Goal: Information Seeking & Learning: Find specific page/section

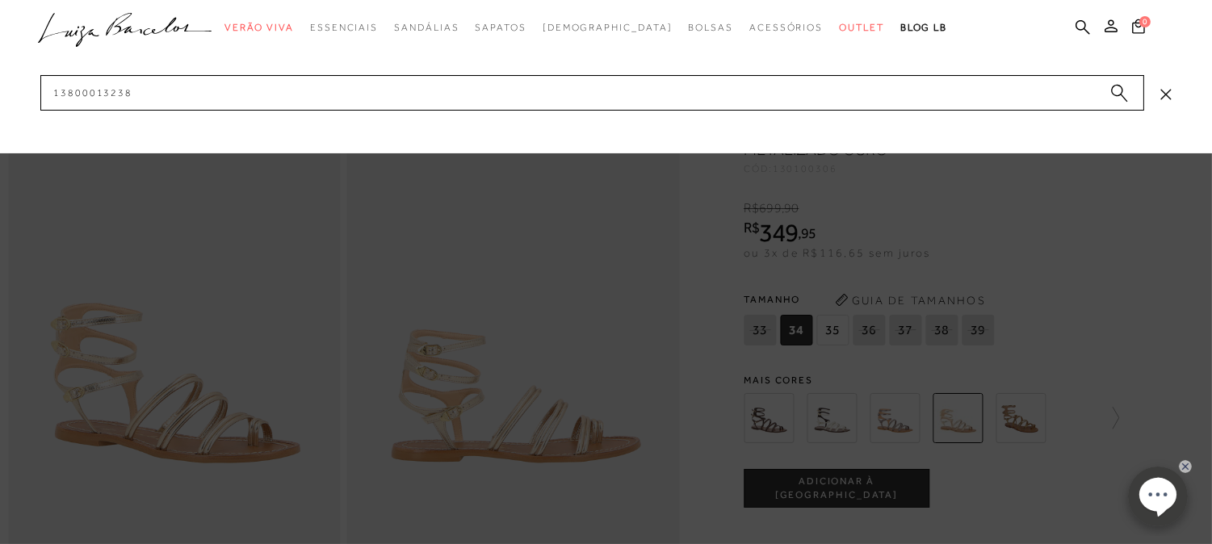
click at [940, 95] on input "13800013238" at bounding box center [592, 93] width 1104 height 36
drag, startPoint x: 253, startPoint y: 91, endPoint x: 0, endPoint y: 125, distance: 255.0
click at [0, 1] on div "categoryHeader .a{fill-rule:evenodd;} Verão Viva Em alta" at bounding box center [606, 0] width 1212 height 1
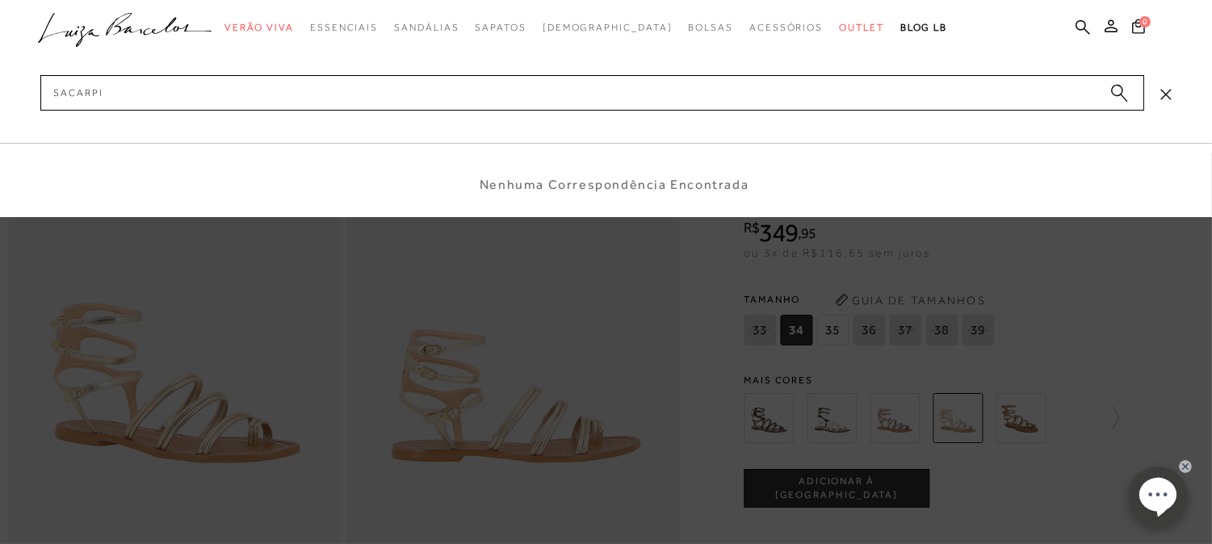
type input "sacarpin"
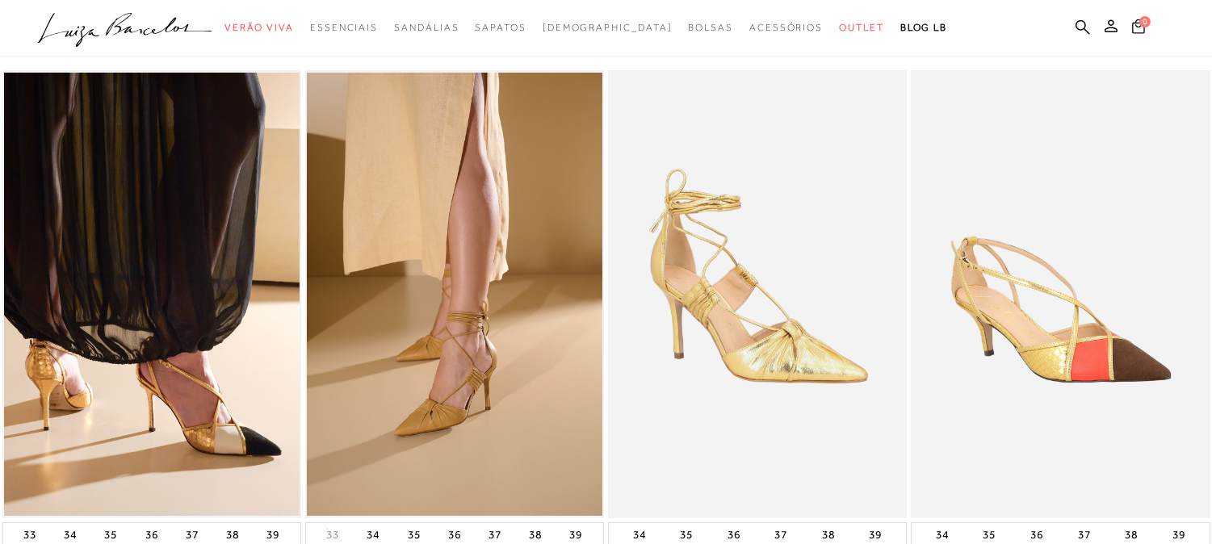
scroll to position [179, 0]
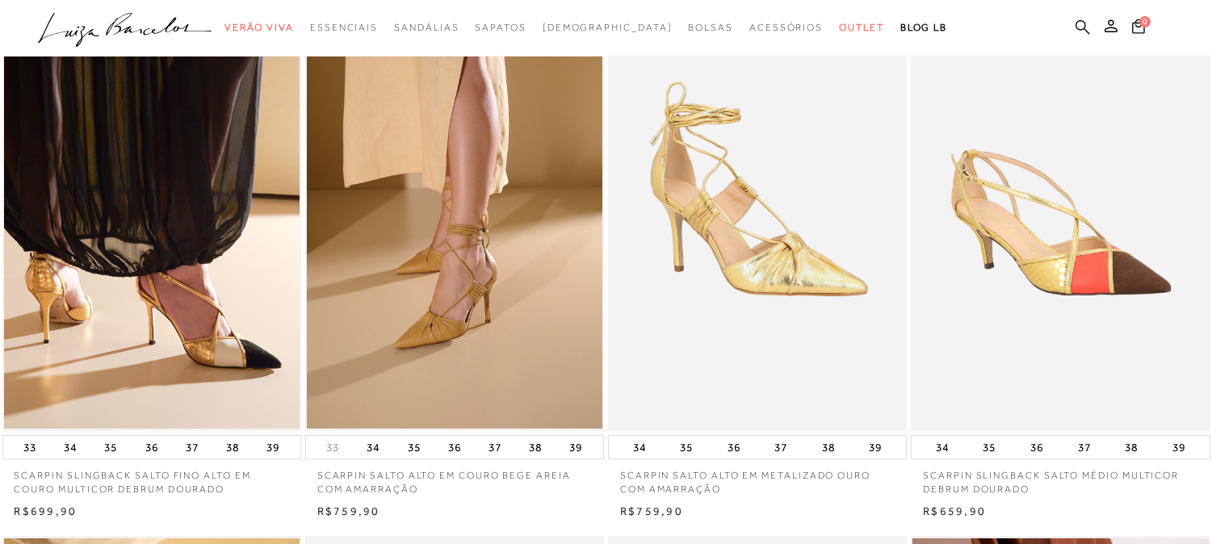
click at [1079, 19] on icon at bounding box center [1082, 26] width 15 height 15
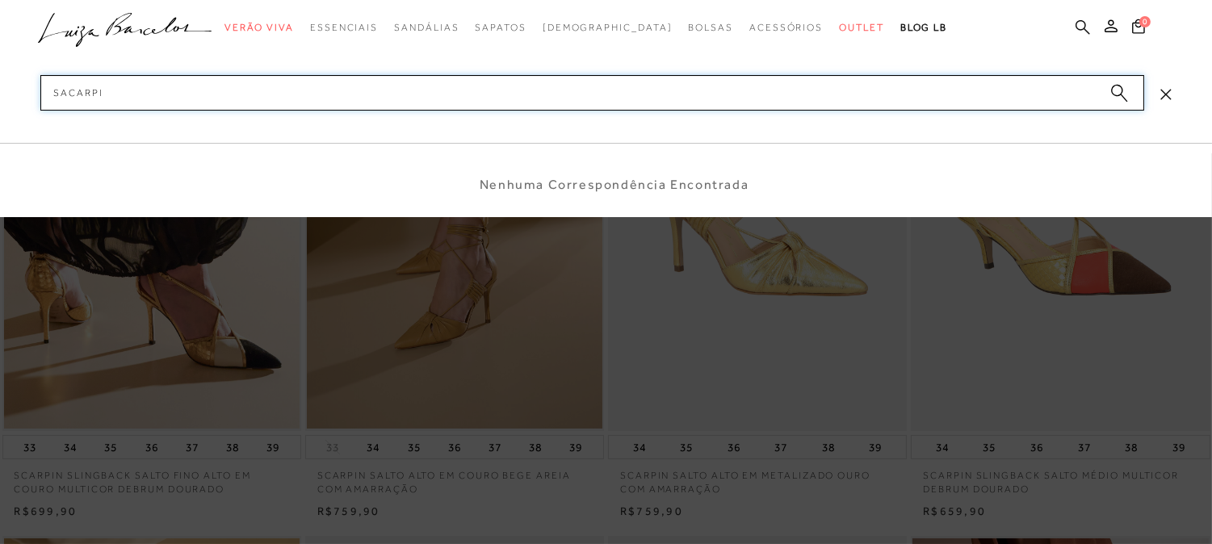
type input "sacarpin"
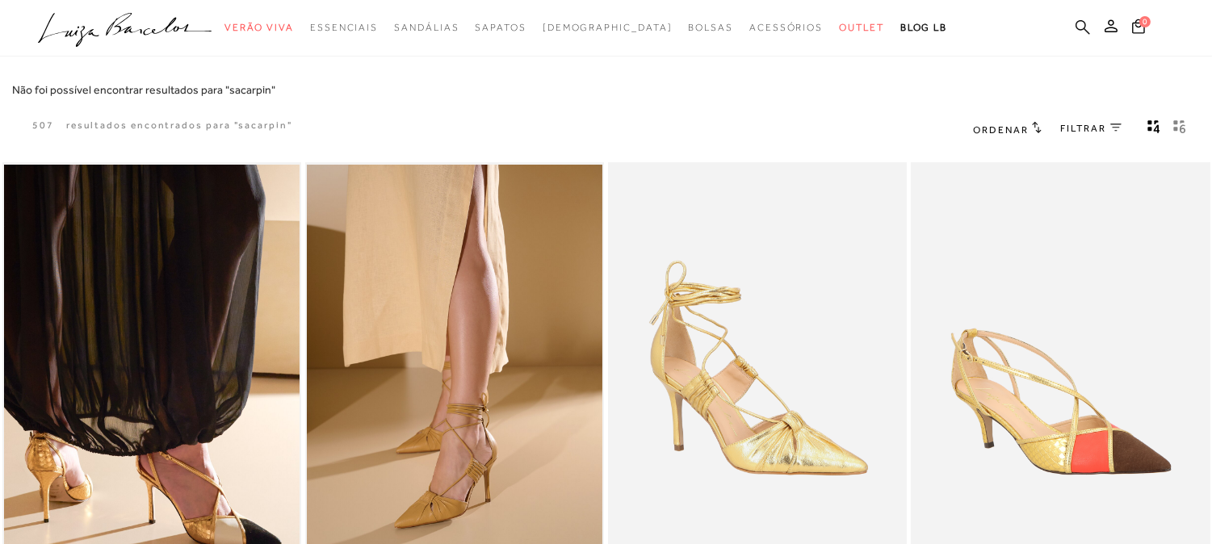
click at [1078, 22] on icon at bounding box center [1082, 26] width 15 height 15
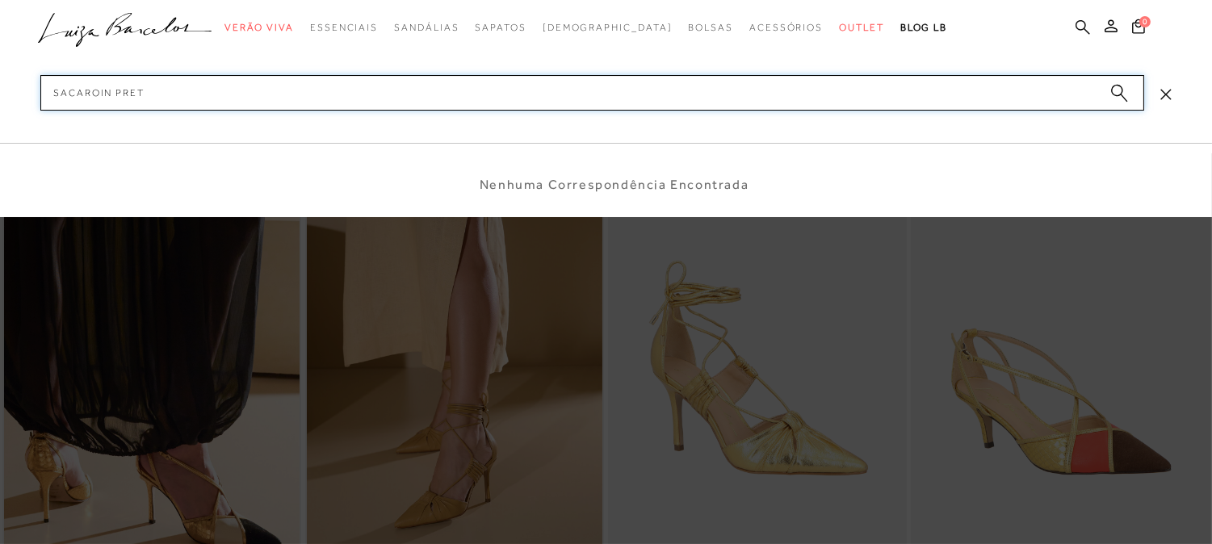
type input "sacaroin preto"
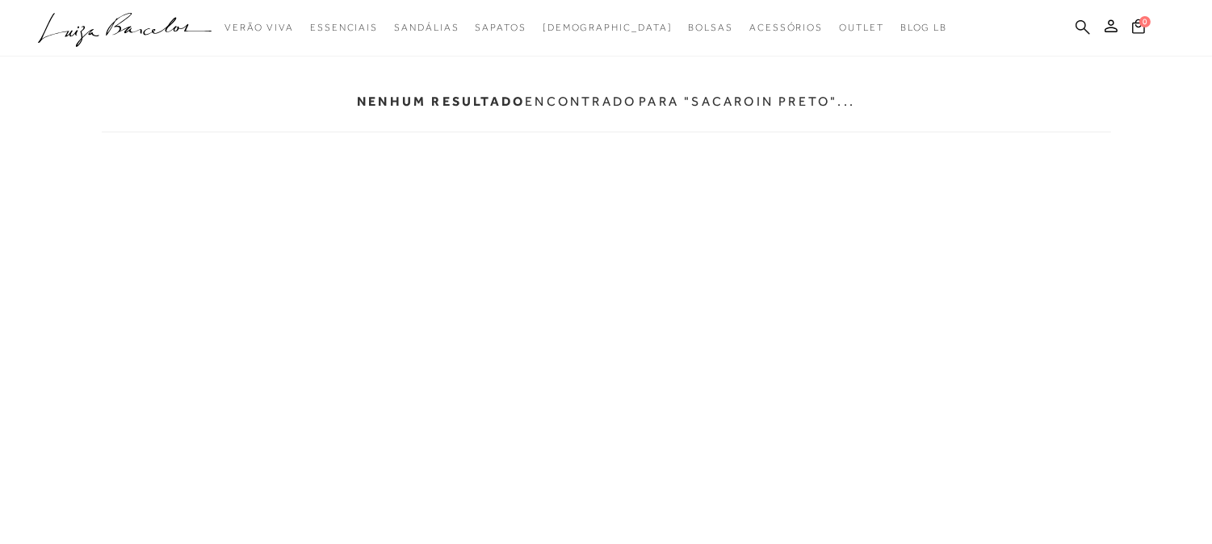
click at [1088, 29] on icon at bounding box center [1082, 26] width 15 height 15
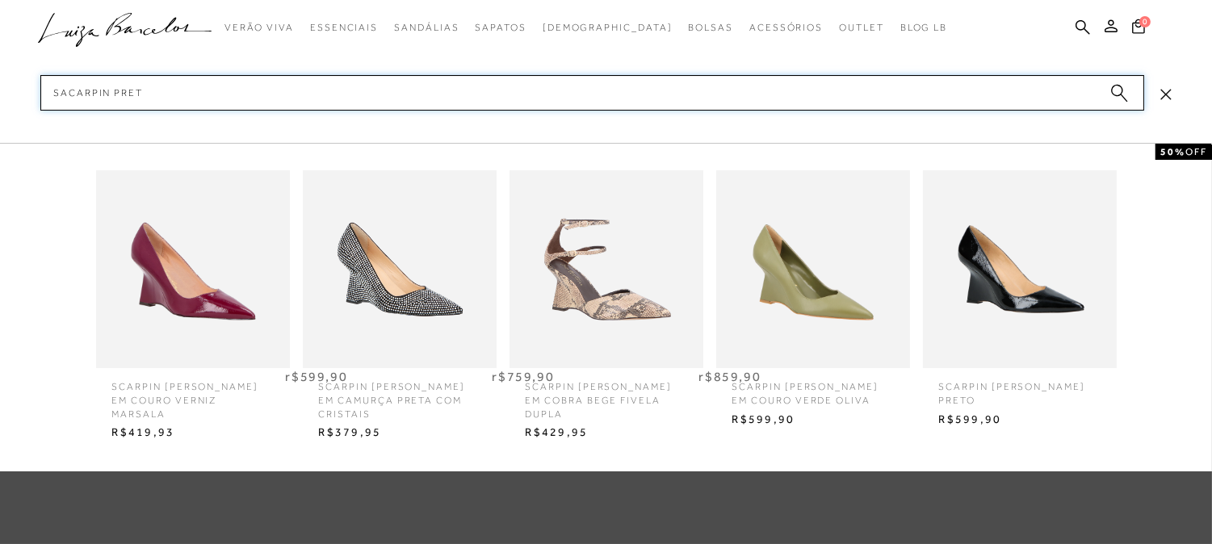
type input "sacarpin preto"
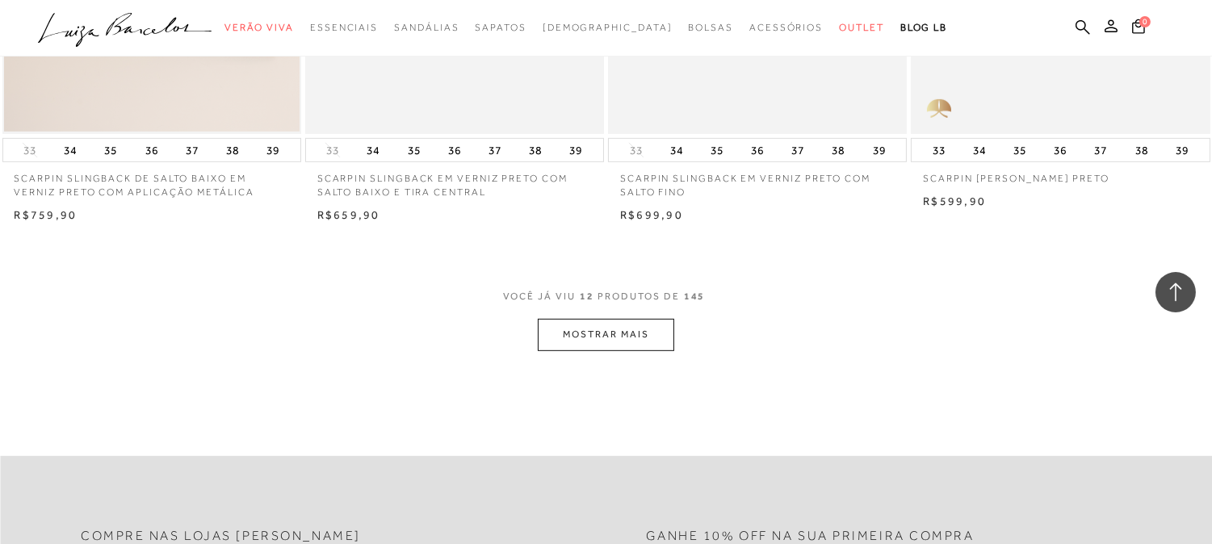
scroll to position [1704, 0]
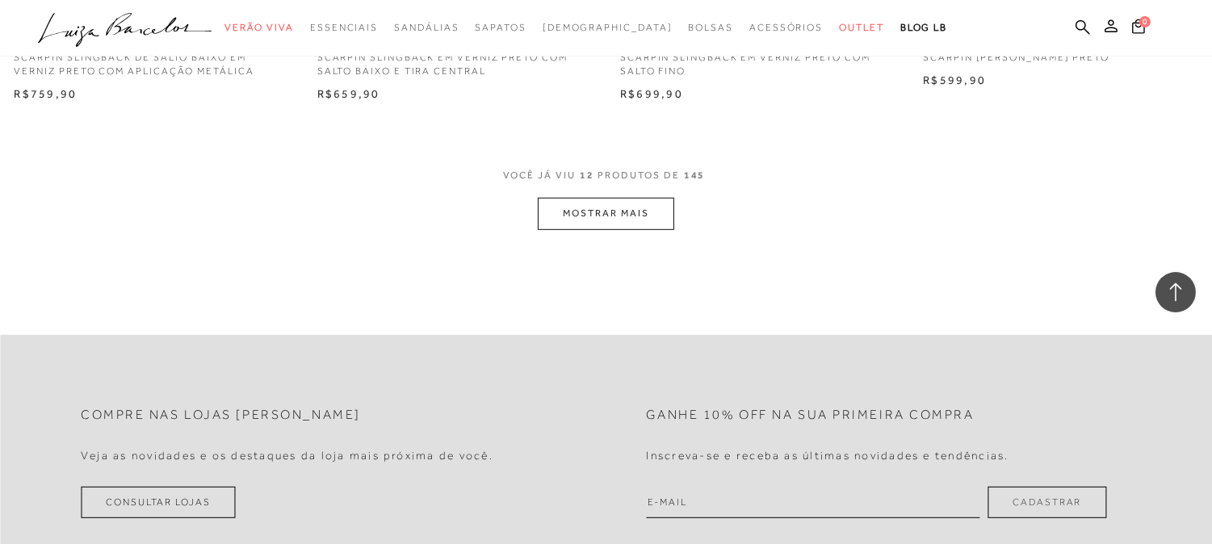
click at [576, 207] on button "MOSTRAR MAIS" at bounding box center [606, 213] width 136 height 31
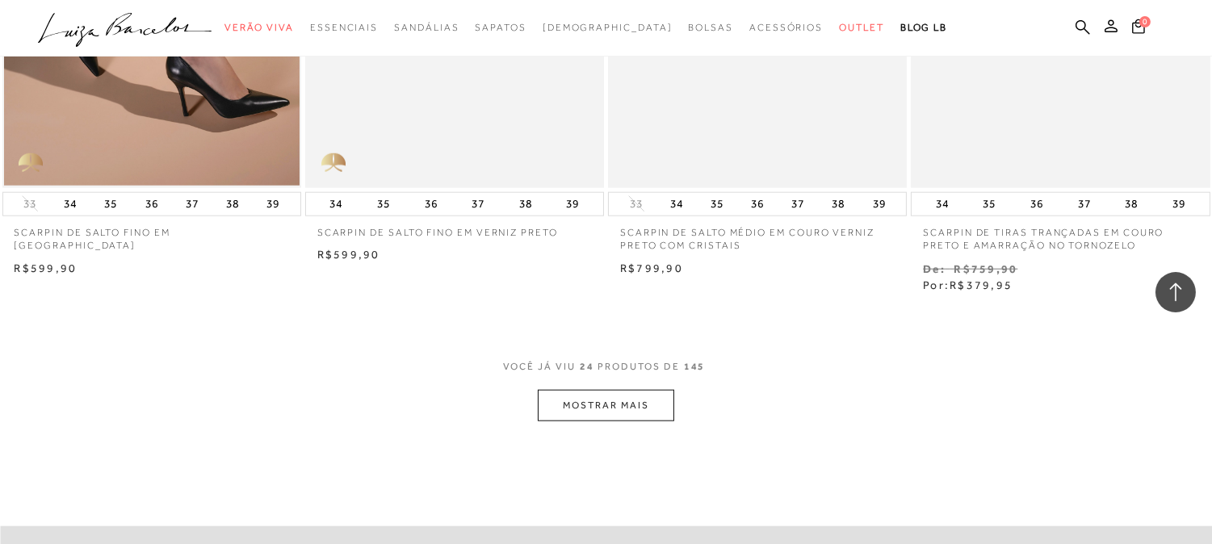
scroll to position [3230, 0]
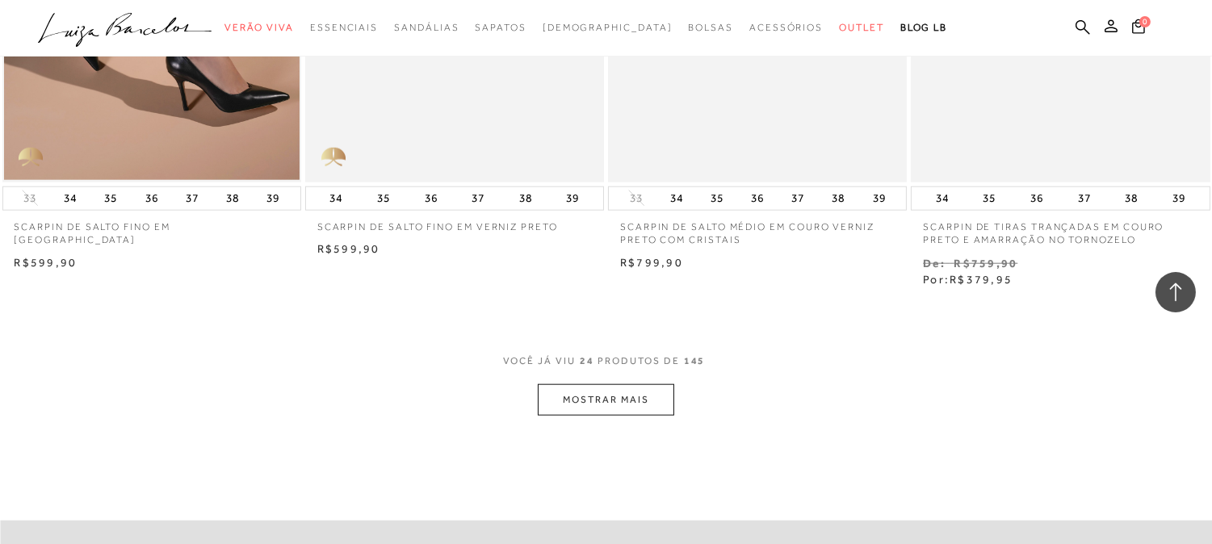
click at [609, 404] on button "MOSTRAR MAIS" at bounding box center [606, 399] width 136 height 31
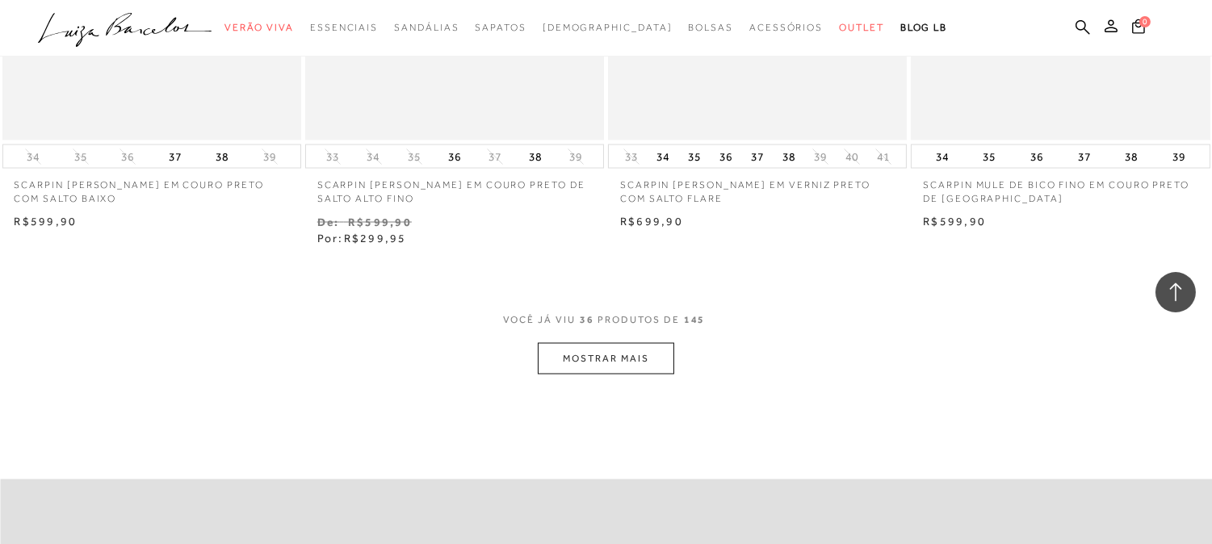
scroll to position [5023, 0]
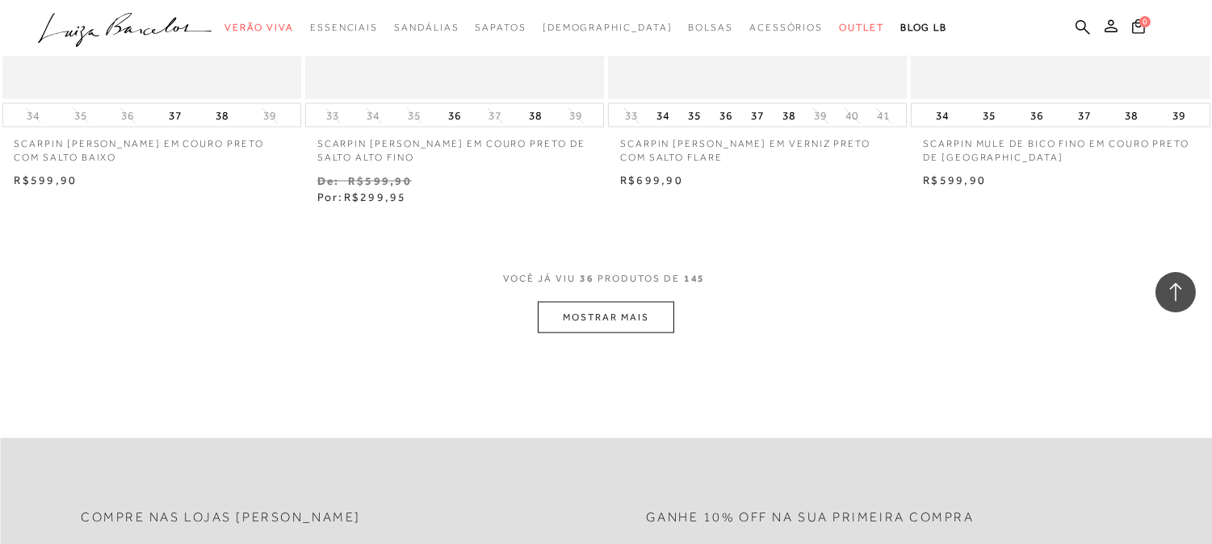
click at [581, 328] on button "MOSTRAR MAIS" at bounding box center [606, 317] width 136 height 31
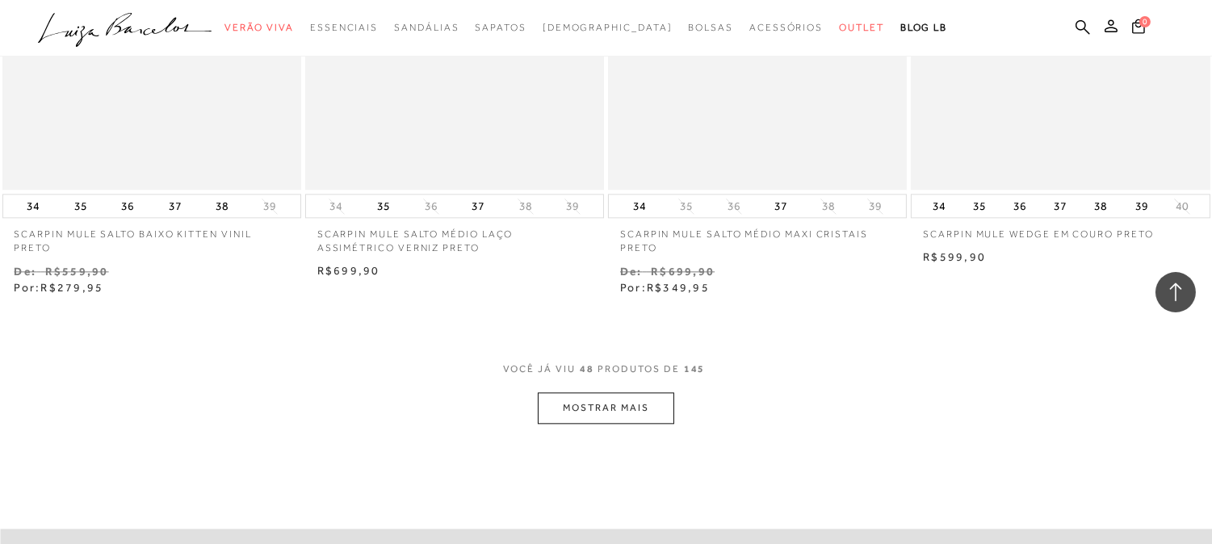
scroll to position [6638, 0]
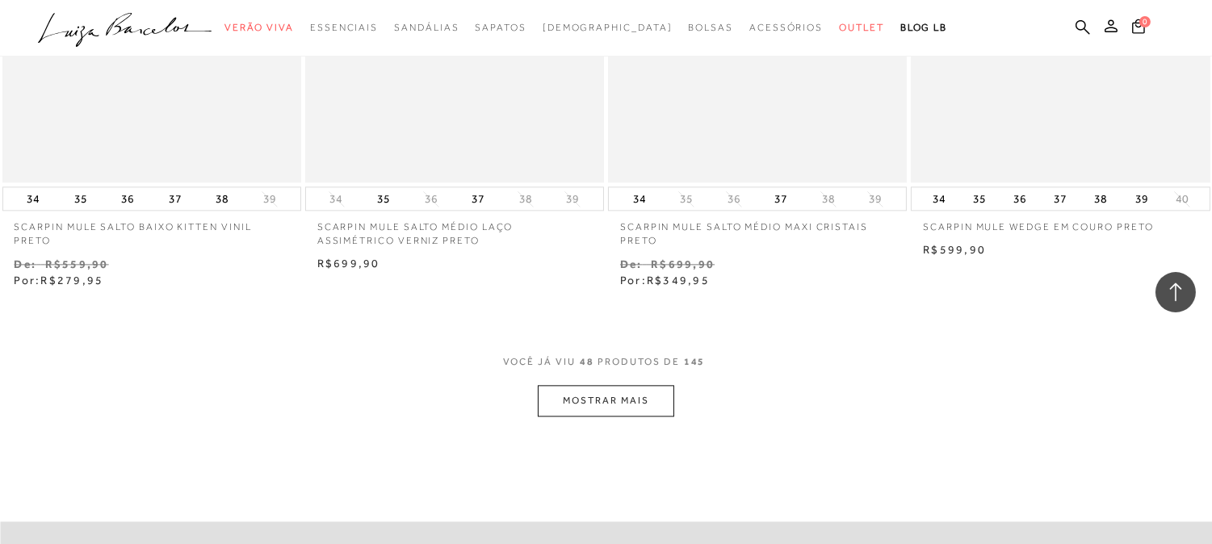
click at [588, 405] on button "MOSTRAR MAIS" at bounding box center [606, 400] width 136 height 31
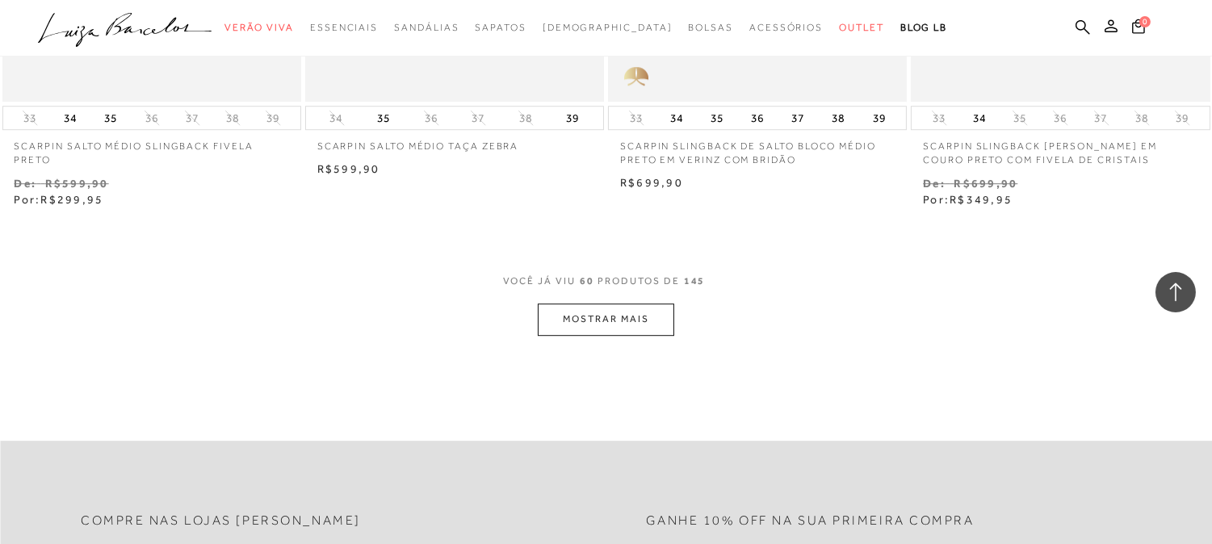
scroll to position [8432, 0]
click at [627, 304] on button "MOSTRAR MAIS" at bounding box center [606, 317] width 136 height 31
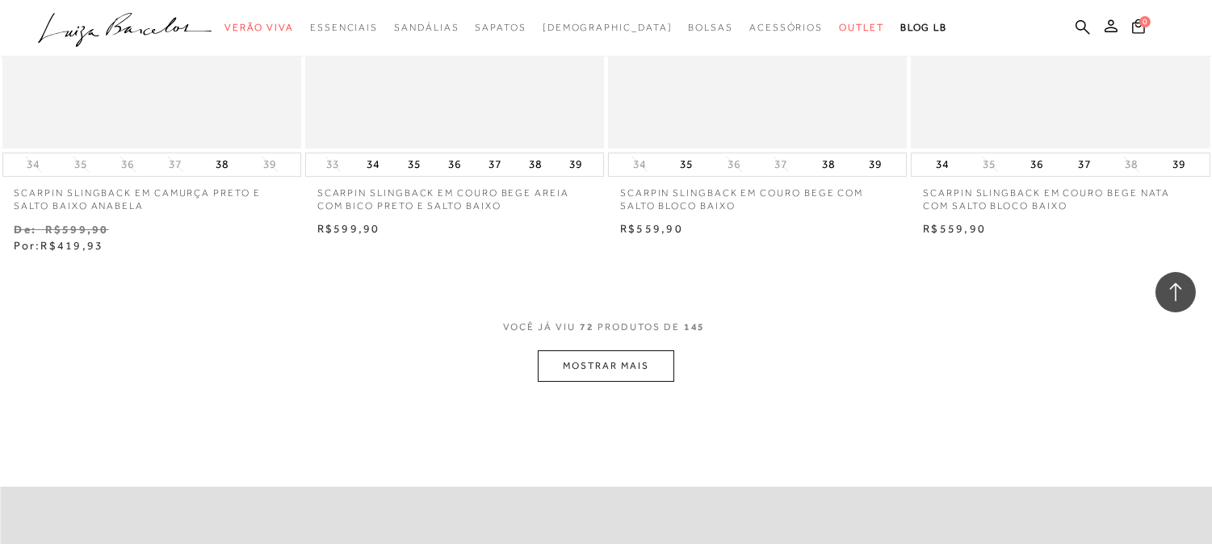
scroll to position [10137, 0]
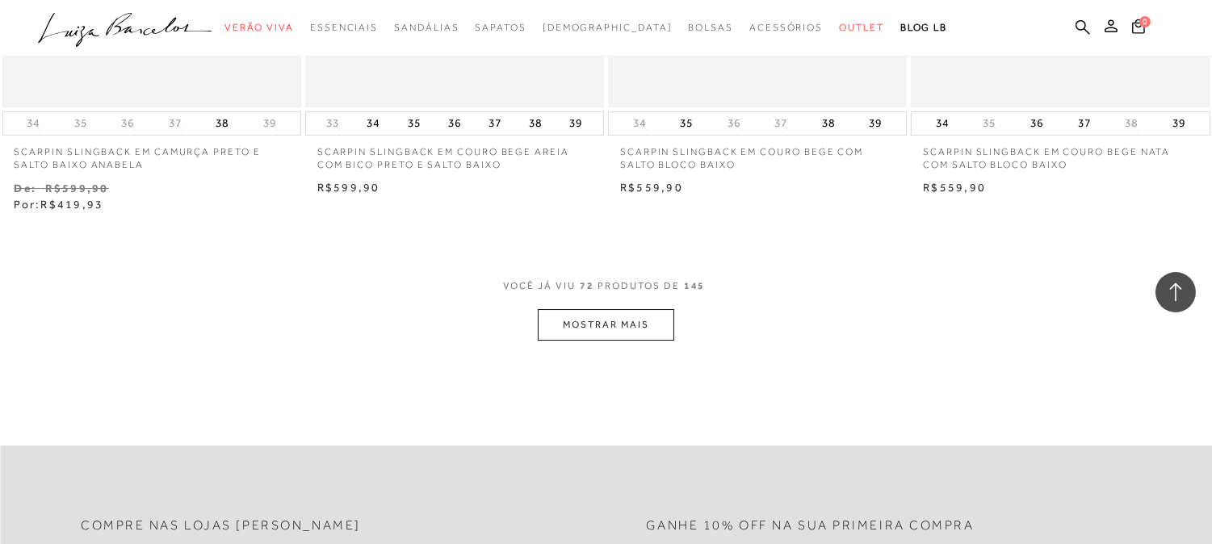
click at [620, 308] on div "VOCê JÁ VIU 72 PRODUTOS DE 145" at bounding box center [606, 294] width 207 height 30
click at [614, 323] on button "MOSTRAR MAIS" at bounding box center [606, 324] width 136 height 31
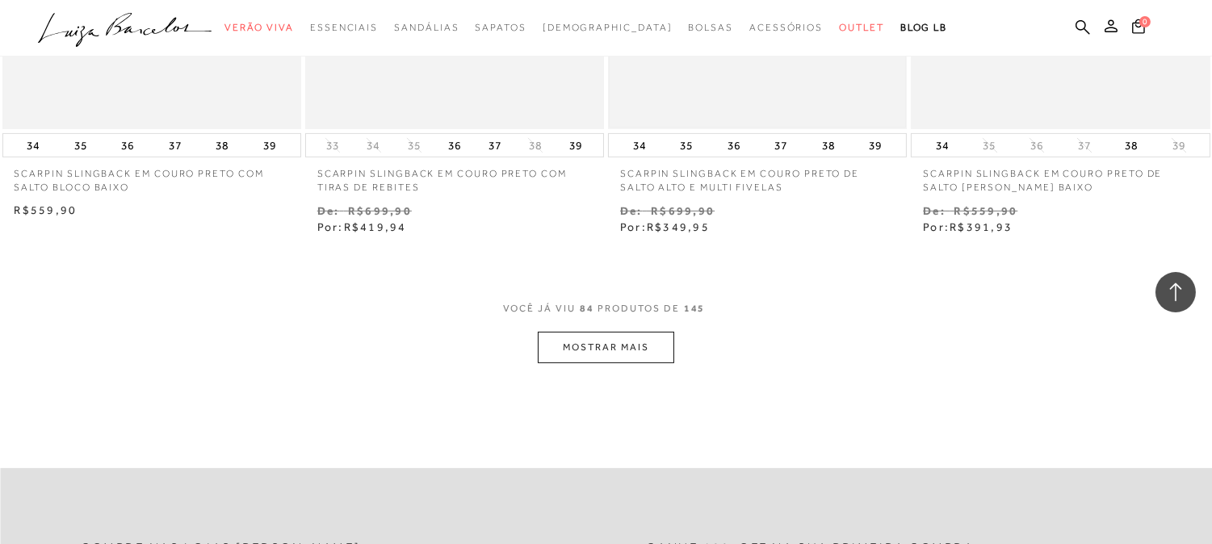
scroll to position [11841, 0]
click at [617, 330] on button "MOSTRAR MAIS" at bounding box center [606, 345] width 136 height 31
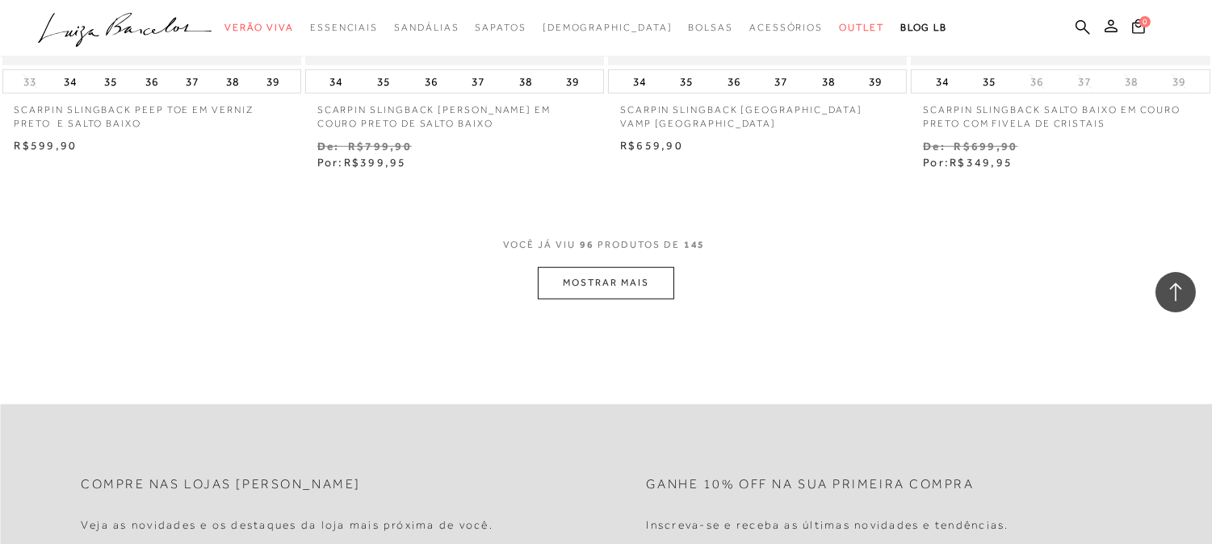
scroll to position [13545, 0]
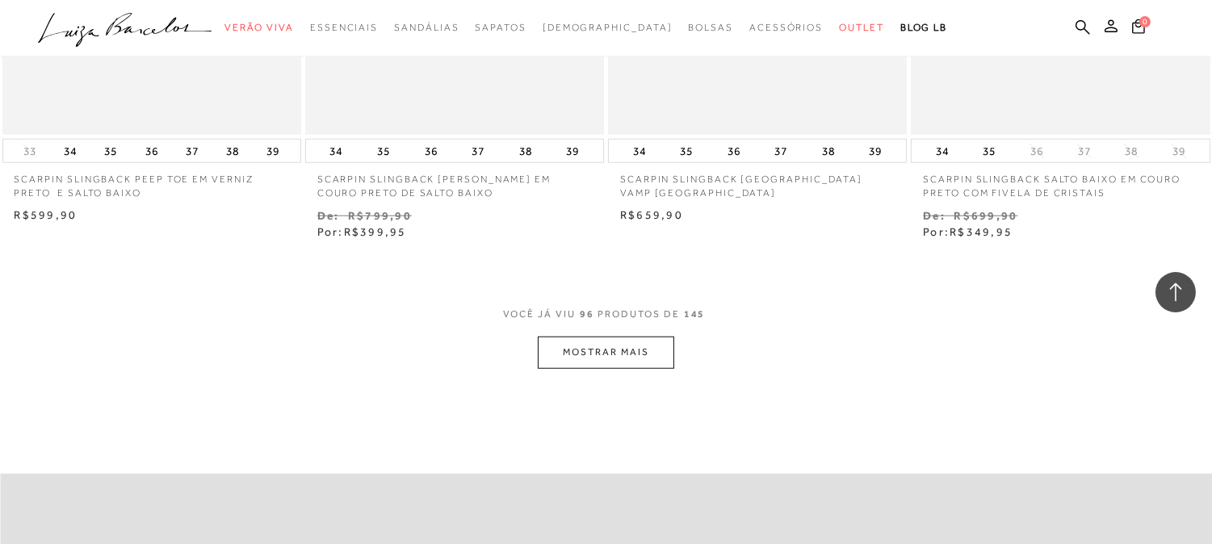
click at [602, 337] on button "MOSTRAR MAIS" at bounding box center [606, 352] width 136 height 31
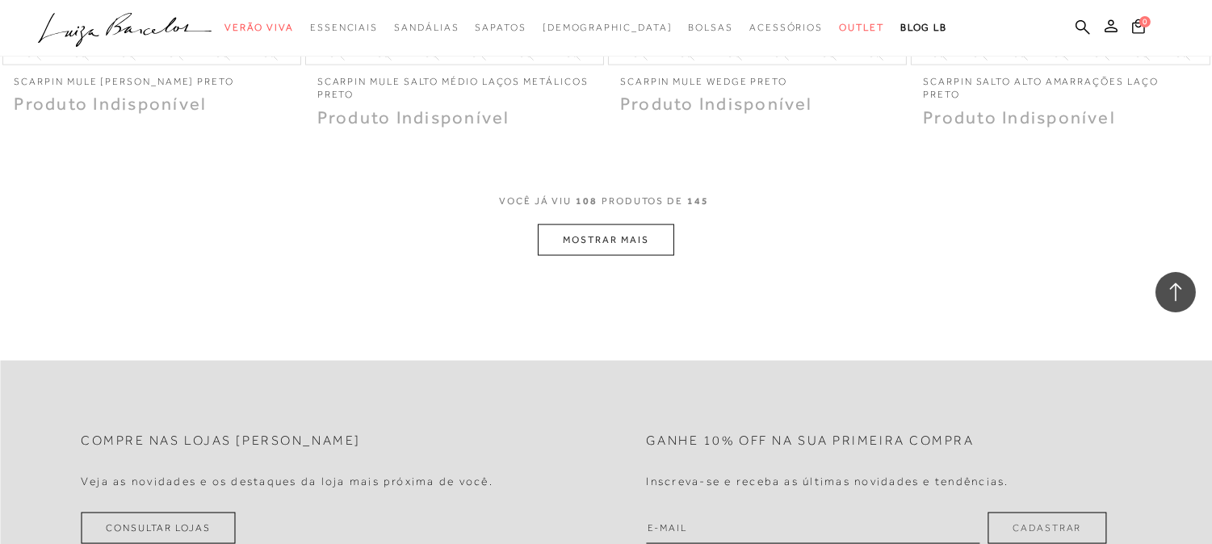
scroll to position [15699, 0]
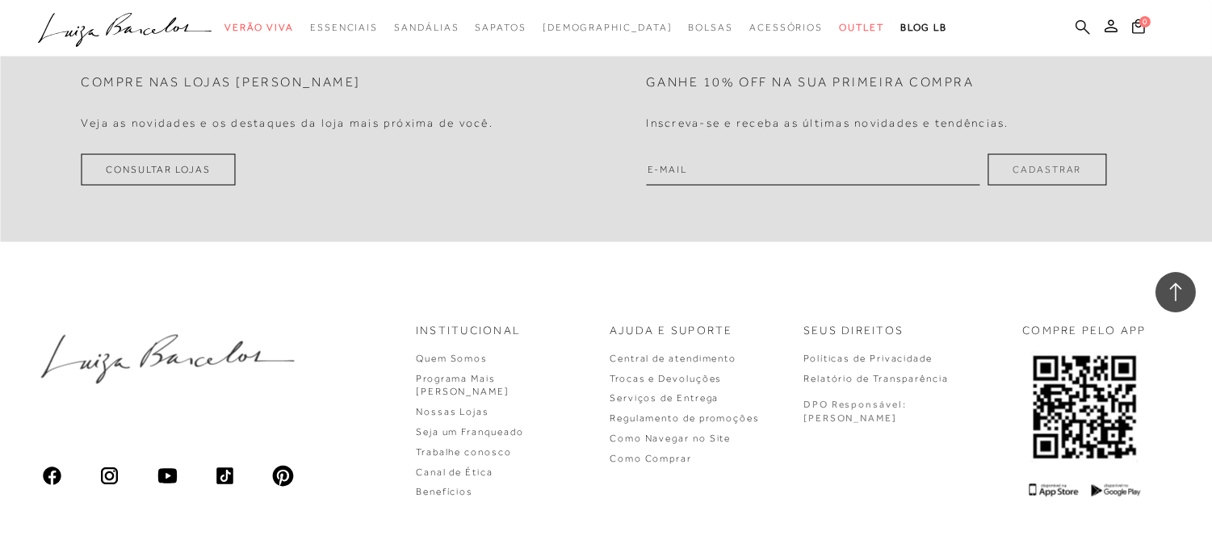
click at [1080, 26] on icon at bounding box center [1082, 26] width 15 height 15
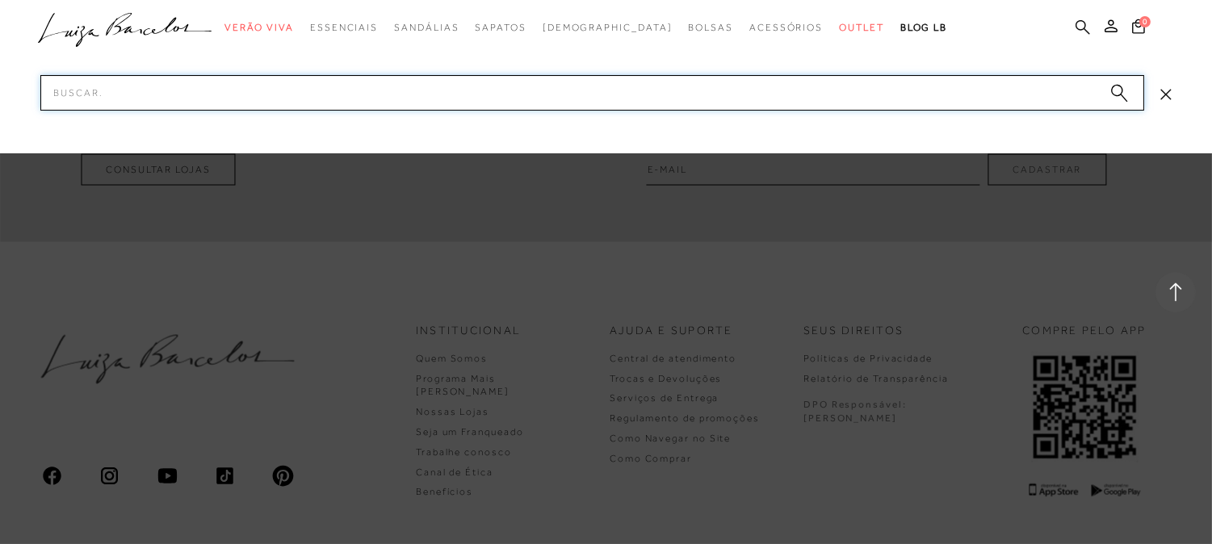
paste input "137800281"
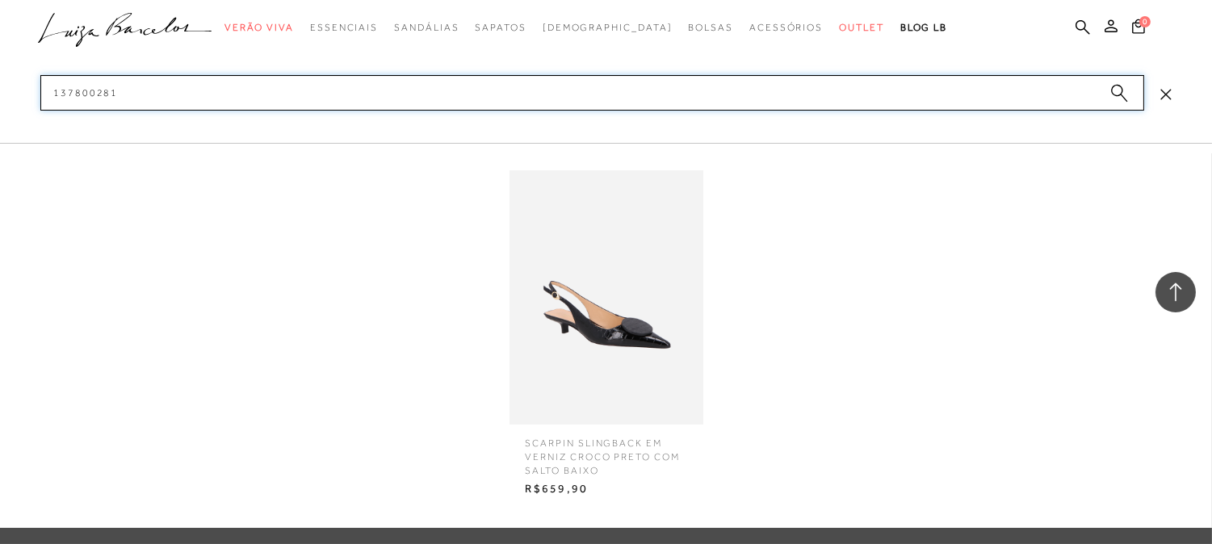
type input "137800281"
click at [600, 295] on img at bounding box center [606, 297] width 194 height 254
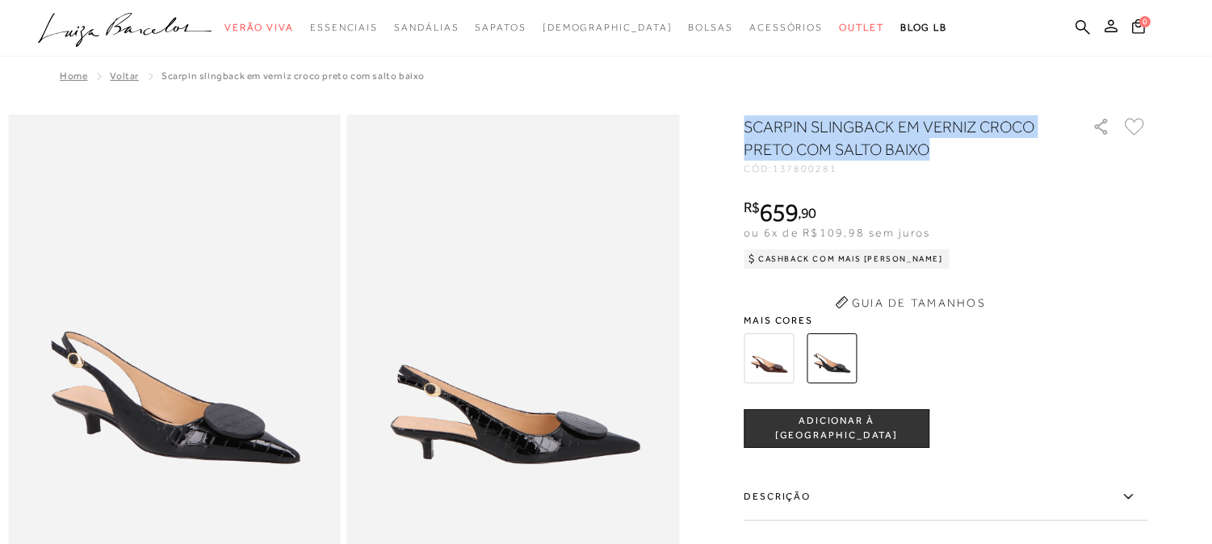
drag, startPoint x: 751, startPoint y: 128, endPoint x: 969, endPoint y: 153, distance: 219.5
click at [975, 148] on h1 "SCARPIN SLINGBACK EM VERNIZ CROCO PRETO COM SALTO BAIXO" at bounding box center [895, 137] width 303 height 45
